Goal: Find specific page/section: Find specific page/section

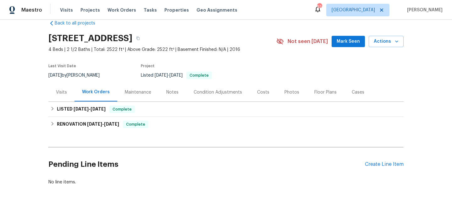
scroll to position [18, 0]
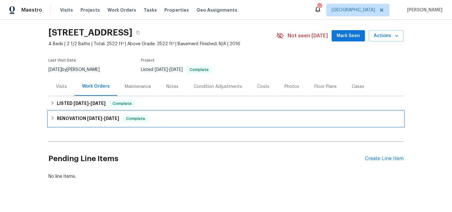
click at [80, 119] on h6 "RENOVATION [DATE] - [DATE]" at bounding box center [88, 119] width 62 height 8
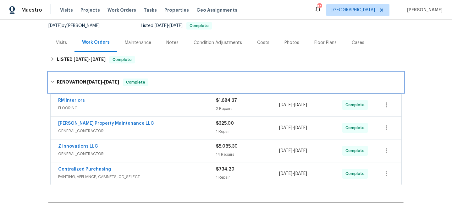
scroll to position [71, 0]
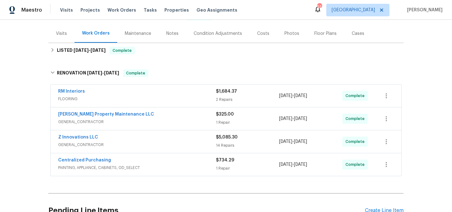
click at [131, 95] on div "RM Interiors" at bounding box center [137, 92] width 158 height 8
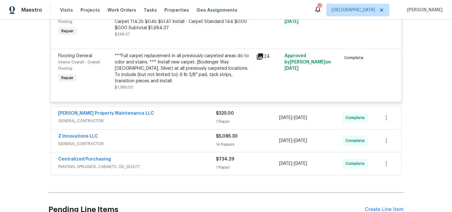
scroll to position [210, 0]
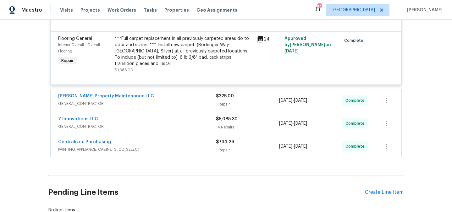
click at [131, 101] on span "GENERAL_CONTRACTOR" at bounding box center [137, 104] width 158 height 6
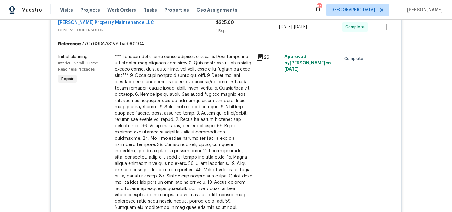
scroll to position [283, 0]
click at [262, 55] on icon at bounding box center [260, 58] width 6 height 6
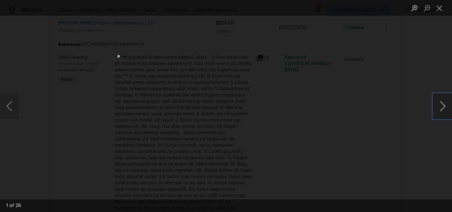
click at [446, 106] on button "Next image" at bounding box center [442, 106] width 19 height 25
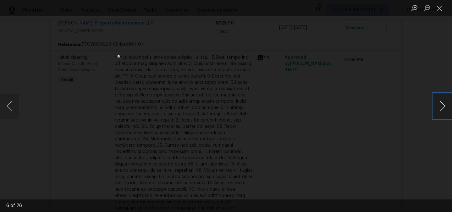
click at [446, 106] on button "Next image" at bounding box center [442, 106] width 19 height 25
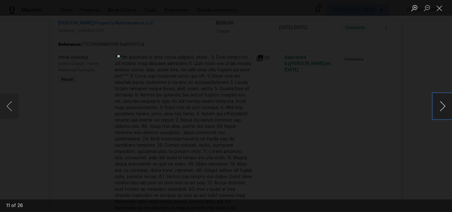
click at [446, 106] on button "Next image" at bounding box center [442, 106] width 19 height 25
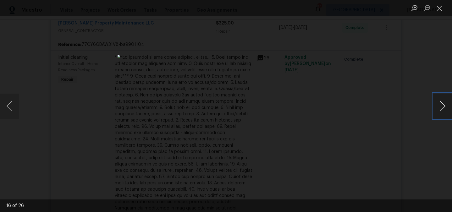
click at [446, 106] on button "Next image" at bounding box center [442, 106] width 19 height 25
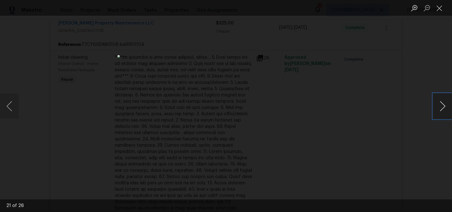
click at [439, 106] on button "Next image" at bounding box center [442, 106] width 19 height 25
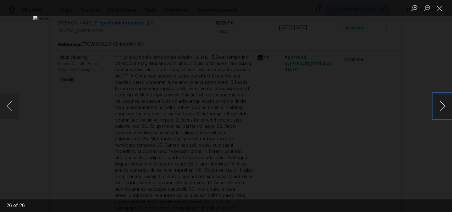
click at [439, 106] on button "Next image" at bounding box center [442, 106] width 19 height 25
click at [401, 88] on div "Lightbox" at bounding box center [226, 106] width 452 height 212
